Goal: Information Seeking & Learning: Learn about a topic

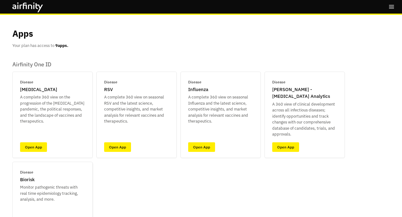
click at [44, 178] on div "Disease Biorisk Monitor pathogenic threats with real time epidemiology tracking…" at bounding box center [52, 186] width 65 height 33
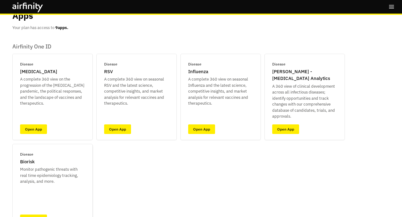
scroll to position [19, 0]
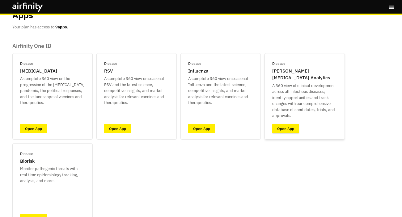
click at [279, 126] on link "Open App" at bounding box center [285, 129] width 27 height 10
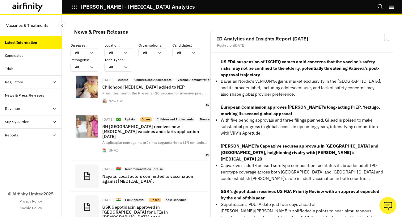
scroll to position [502, 181]
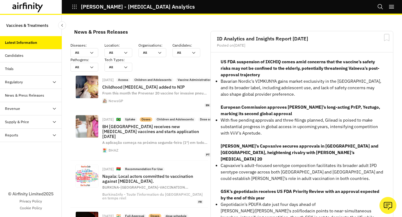
click at [24, 59] on div "Candidates" at bounding box center [31, 55] width 62 height 13
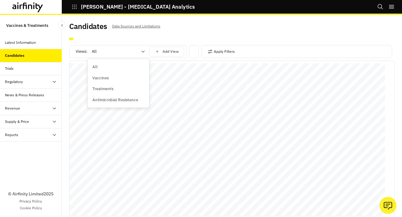
click at [128, 52] on div at bounding box center [115, 51] width 46 height 7
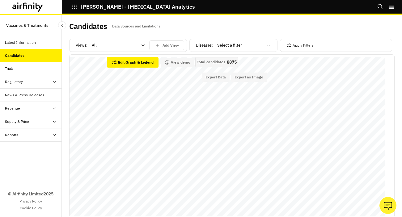
click at [227, 28] on div "Candidates Data Sources and Limitations" at bounding box center [150, 28] width 163 height 13
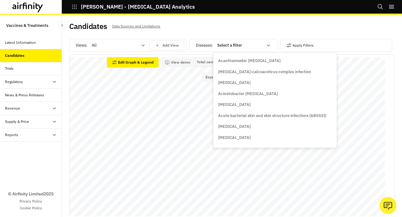
click at [229, 47] on div at bounding box center [240, 45] width 46 height 7
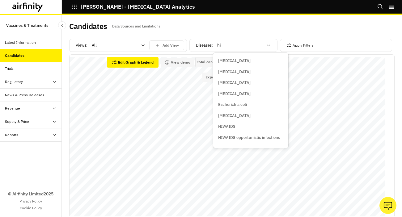
type input "[MEDICAL_DATA]"
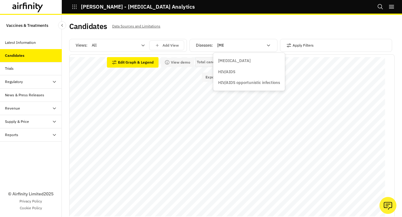
click at [237, 62] on div "[MEDICAL_DATA]" at bounding box center [249, 61] width 62 height 6
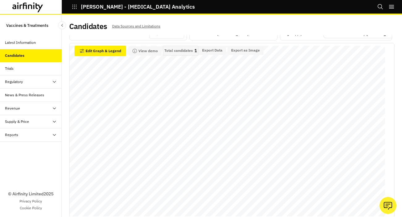
scroll to position [11, 0]
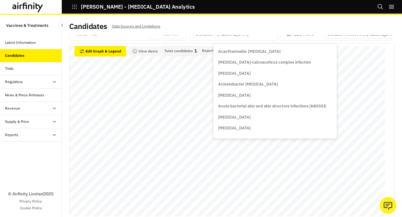
click at [264, 38] on div "[MEDICAL_DATA]" at bounding box center [239, 34] width 53 height 10
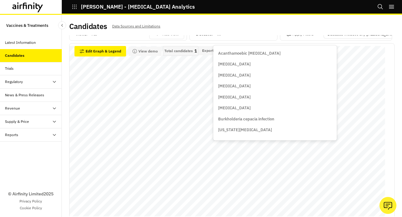
scroll to position [9, 0]
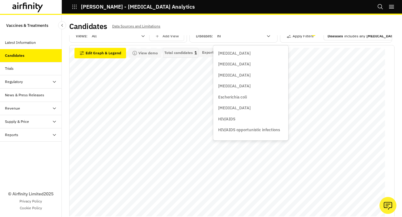
type input "[MEDICAL_DATA]"
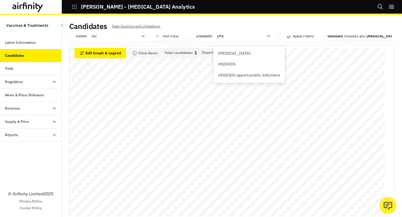
click at [248, 65] on div "HIV/AIDS" at bounding box center [249, 64] width 62 height 6
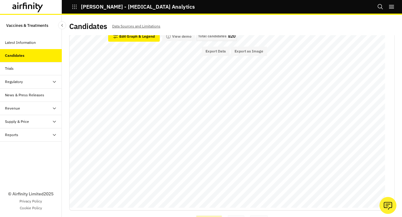
scroll to position [0, 0]
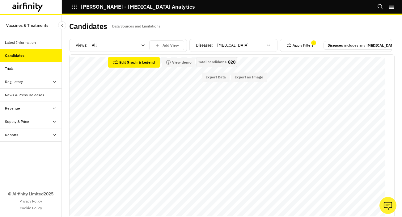
click at [299, 48] on button "Apply Filters" at bounding box center [299, 45] width 27 height 10
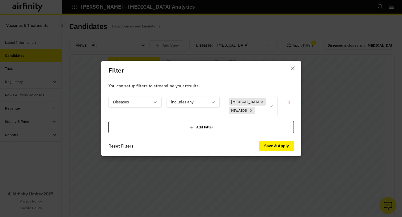
click at [176, 124] on div "Add Filter" at bounding box center [200, 127] width 185 height 12
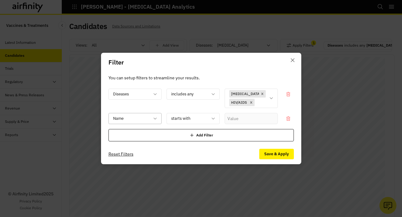
click at [146, 122] on div at bounding box center [131, 119] width 36 height 8
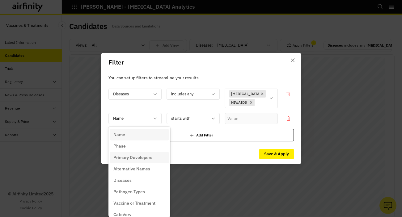
click at [145, 163] on div "Primary Developers" at bounding box center [139, 157] width 59 height 11
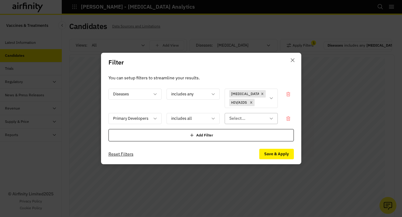
click at [237, 117] on div at bounding box center [247, 119] width 36 height 8
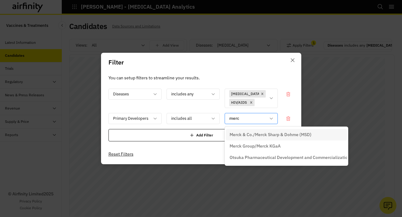
type input "merck"
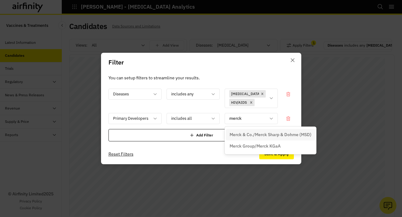
click at [243, 135] on p "Merck & Co./Merck Sharp & Dohme (MSD)" at bounding box center [270, 135] width 82 height 6
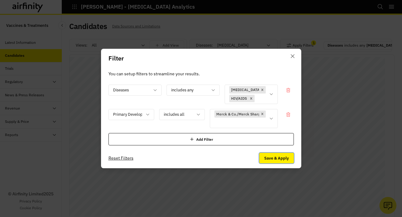
click at [272, 158] on button "Save & Apply" at bounding box center [276, 158] width 35 height 10
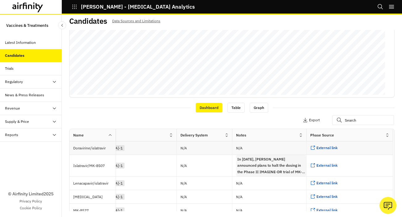
scroll to position [0, 915]
click at [317, 150] on span "External link" at bounding box center [326, 147] width 21 height 5
